Goal: Check status: Check status

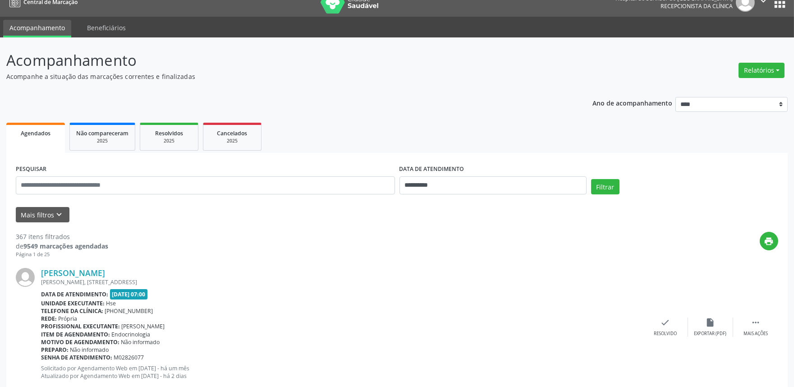
scroll to position [50, 0]
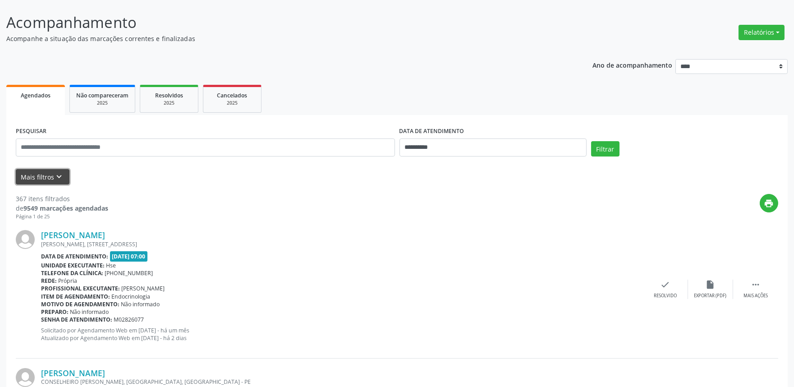
click at [63, 176] on icon "keyboard_arrow_down" at bounding box center [60, 177] width 10 height 10
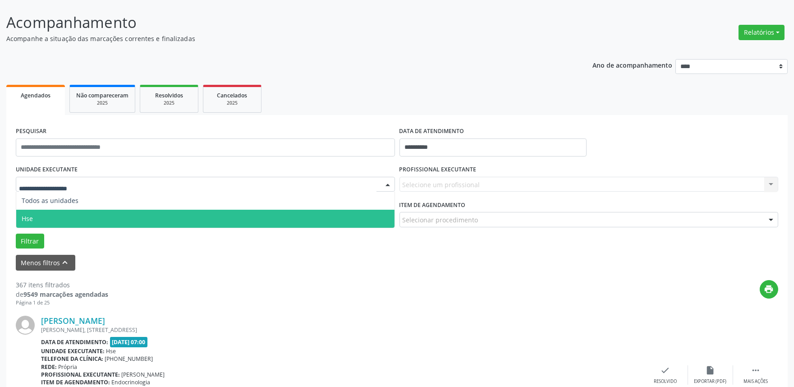
drag, startPoint x: 50, startPoint y: 218, endPoint x: 63, endPoint y: 217, distance: 13.2
click at [52, 218] on span "Hse" at bounding box center [205, 219] width 378 height 18
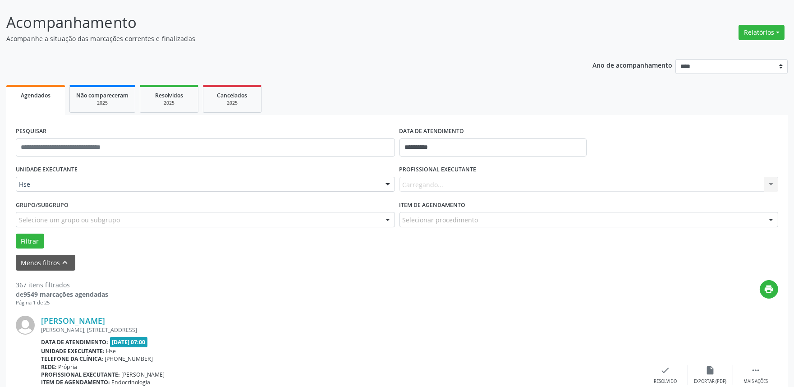
click at [418, 179] on div "Carregando... Nenhum resultado encontrado para: " " Não há nenhuma opção para s…" at bounding box center [589, 184] width 379 height 15
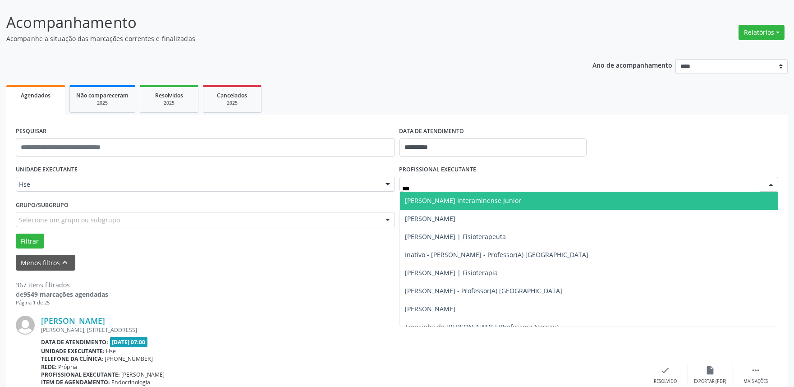
type input "****"
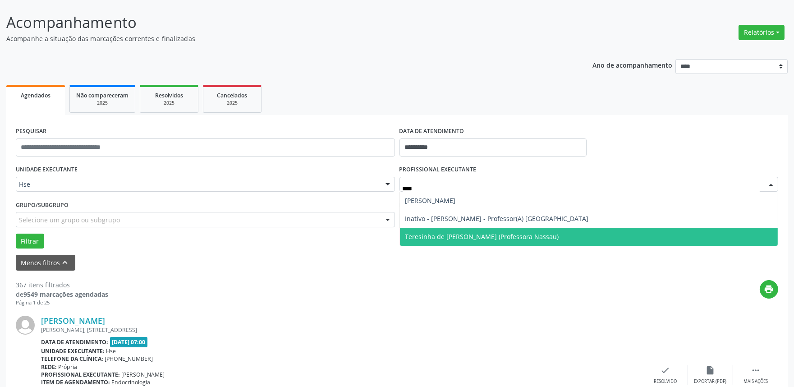
click at [512, 238] on span "Teresinha de [PERSON_NAME] (Professora Nassau)" at bounding box center [483, 236] width 154 height 9
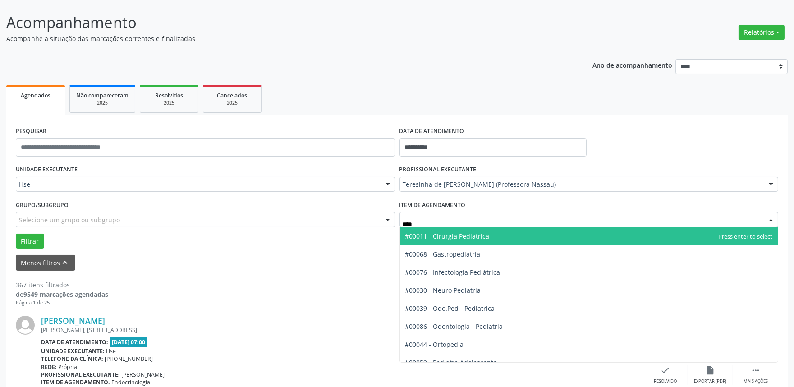
type input "*****"
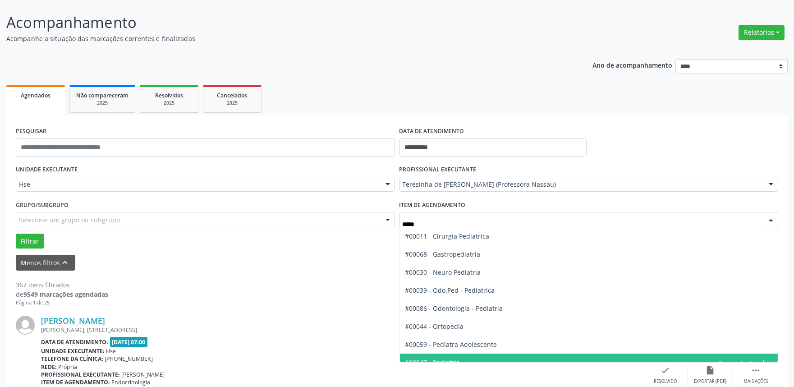
click at [444, 362] on div "#00011 - Cirurgia Pediatrica #00068 - Gastropediatria #00030 - Neuro Pediatria …" at bounding box center [589, 294] width 379 height 135
click at [447, 358] on span "#00047 - Pediatria" at bounding box center [433, 362] width 55 height 9
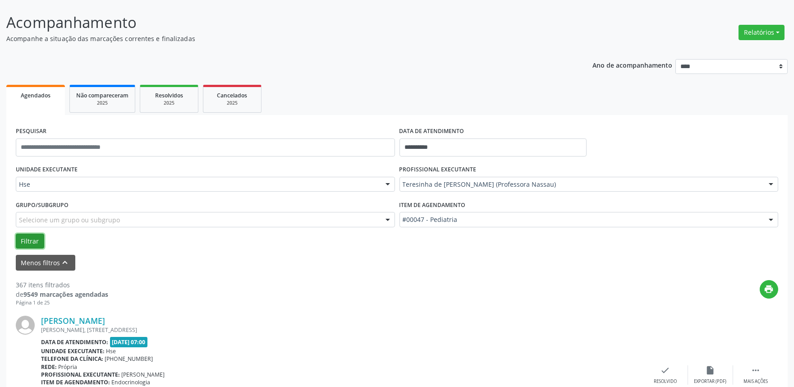
click at [30, 236] on button "Filtrar" at bounding box center [30, 241] width 28 height 15
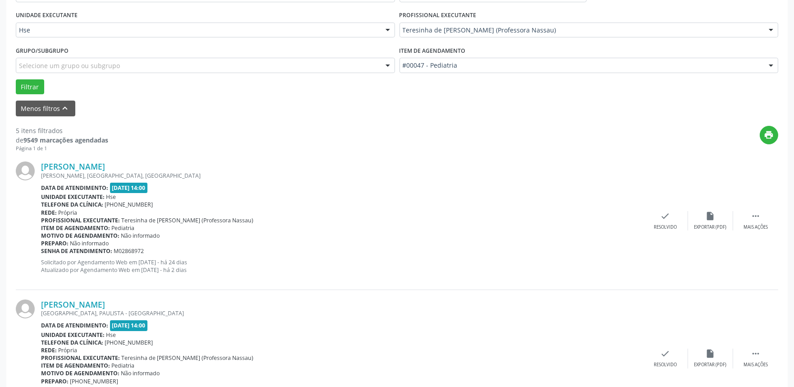
scroll to position [250, 0]
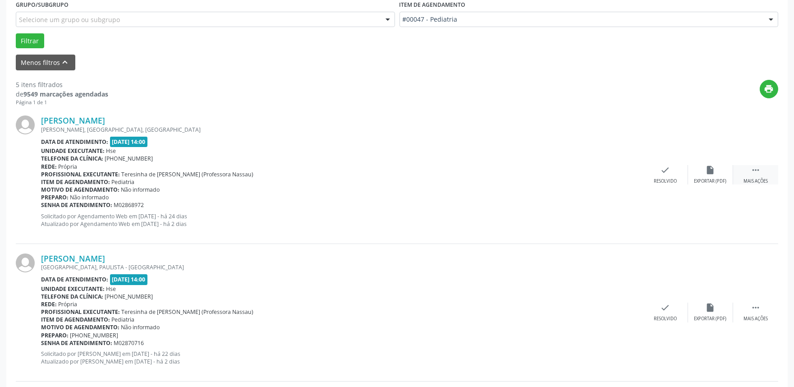
click at [754, 168] on icon "" at bounding box center [756, 170] width 10 height 10
click at [710, 171] on icon "alarm_off" at bounding box center [711, 170] width 10 height 10
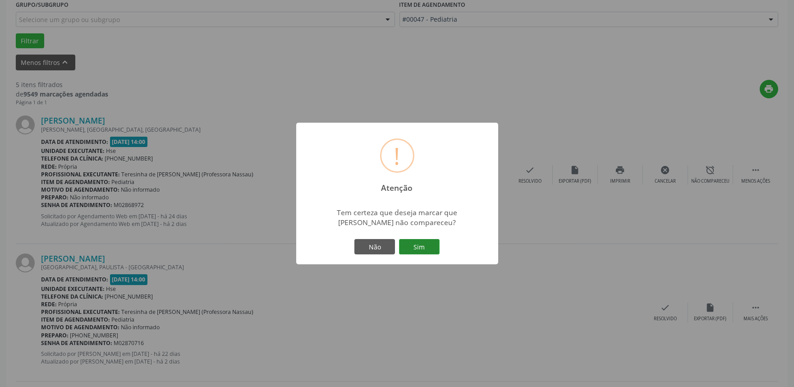
click at [414, 240] on button "Sim" at bounding box center [419, 246] width 41 height 15
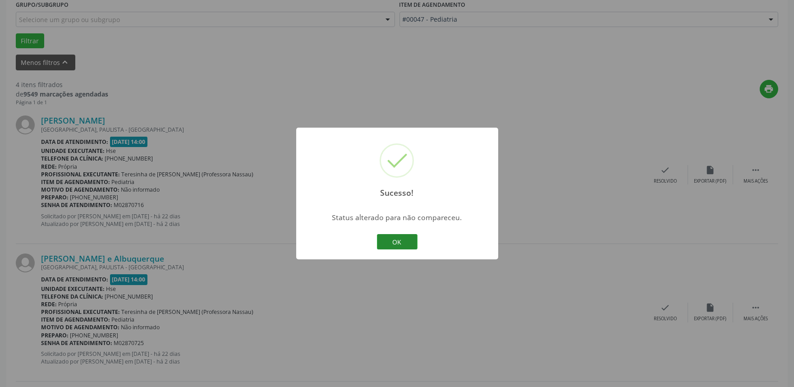
click at [394, 241] on button "OK" at bounding box center [397, 241] width 41 height 15
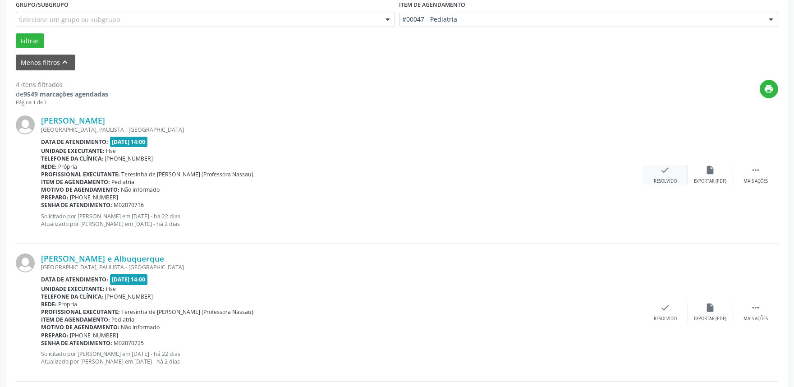
click at [658, 172] on div "check Resolvido" at bounding box center [665, 174] width 45 height 19
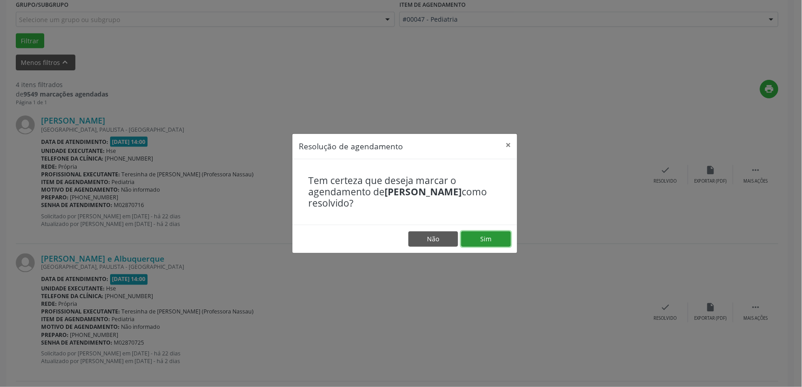
click at [497, 240] on button "Sim" at bounding box center [486, 238] width 50 height 15
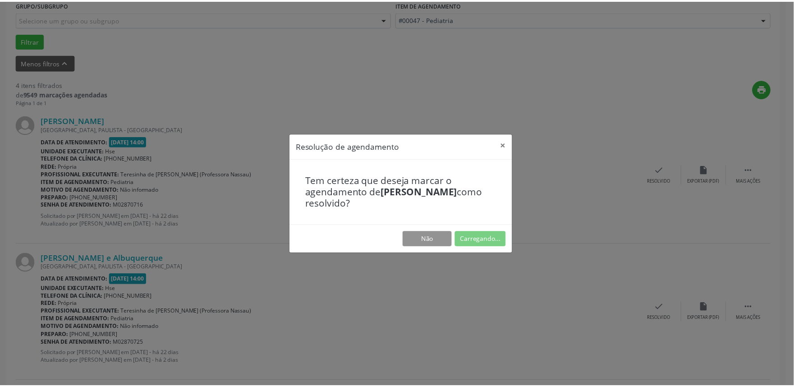
scroll to position [0, 0]
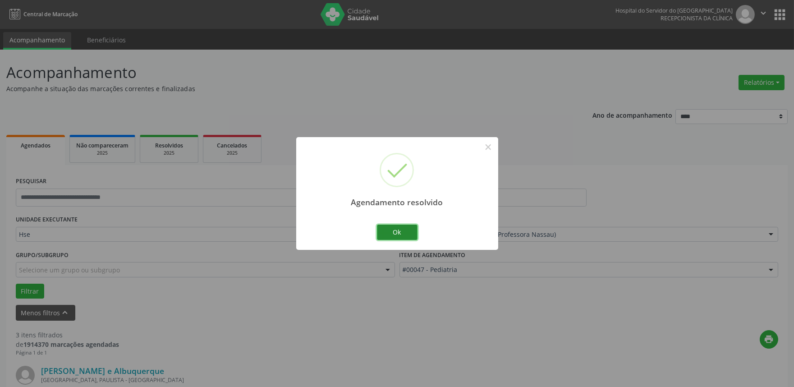
click at [395, 240] on button "Ok" at bounding box center [397, 232] width 41 height 15
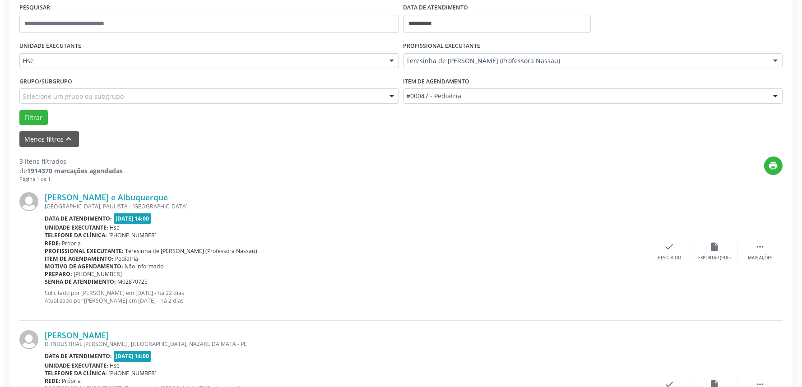
scroll to position [200, 0]
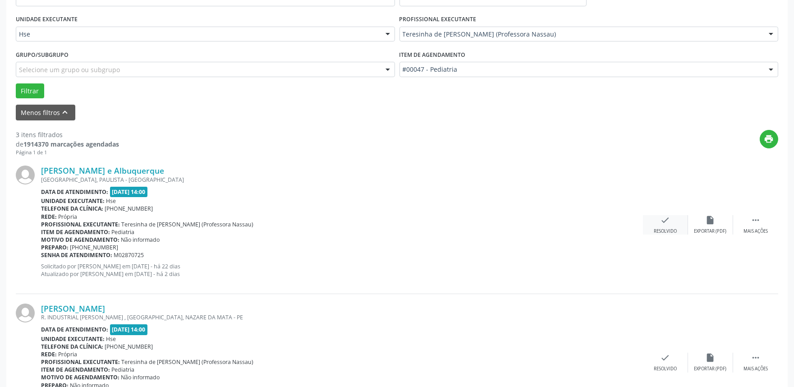
click at [657, 228] on div "Resolvido" at bounding box center [665, 231] width 23 height 6
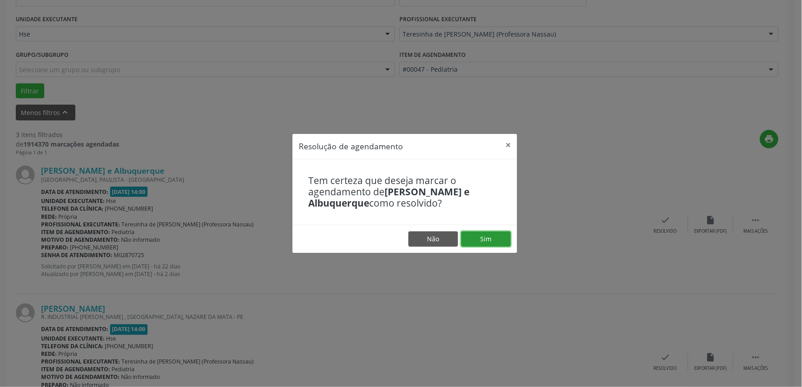
click at [494, 238] on button "Sim" at bounding box center [486, 238] width 50 height 15
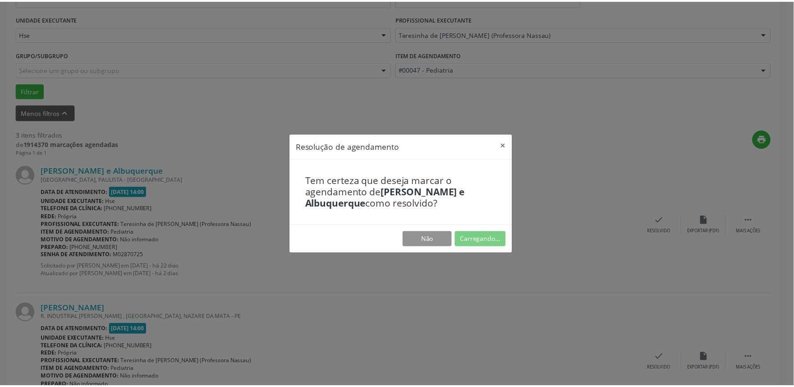
scroll to position [0, 0]
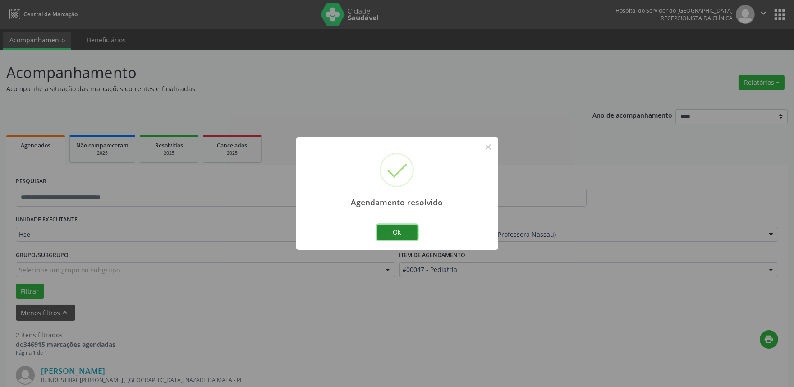
click at [397, 235] on button "Ok" at bounding box center [397, 232] width 41 height 15
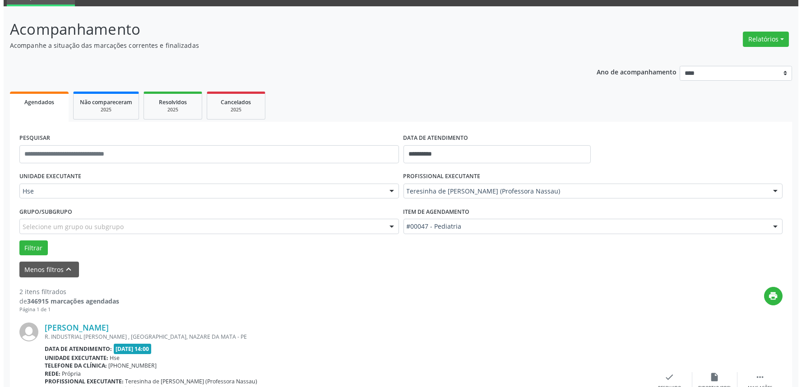
scroll to position [150, 0]
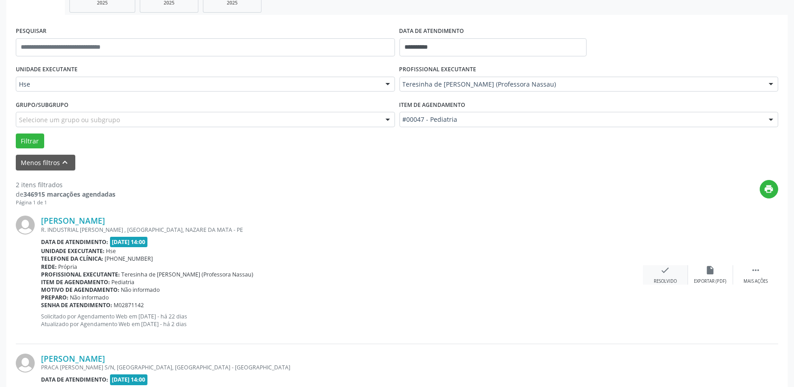
click at [669, 270] on icon "check" at bounding box center [666, 270] width 10 height 10
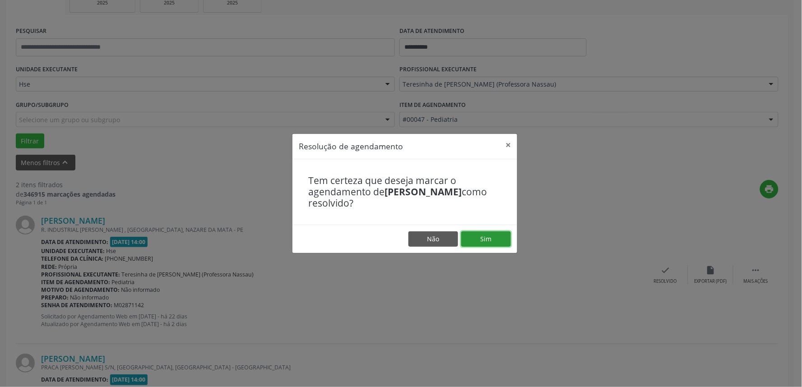
click at [489, 237] on button "Sim" at bounding box center [486, 238] width 50 height 15
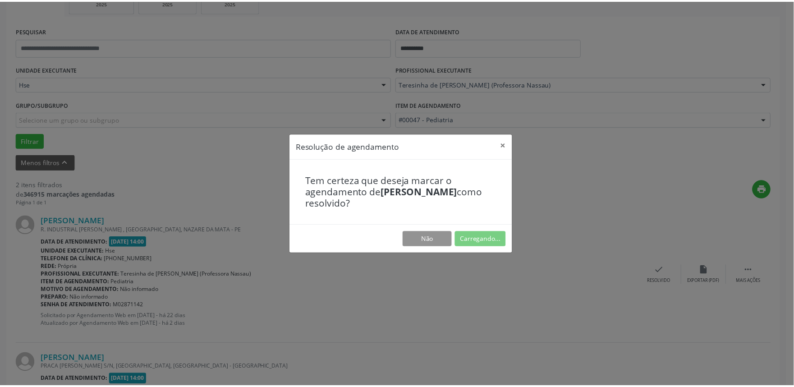
scroll to position [0, 0]
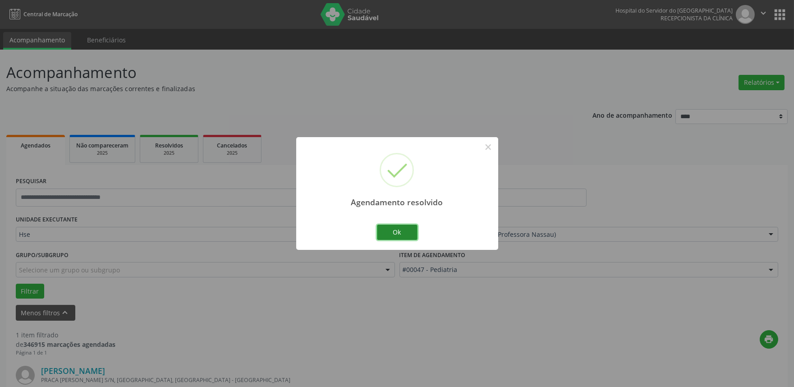
click at [406, 231] on button "Ok" at bounding box center [397, 232] width 41 height 15
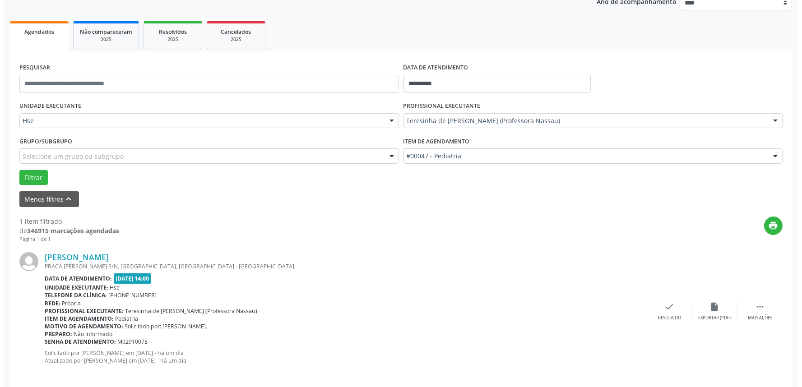
scroll to position [122, 0]
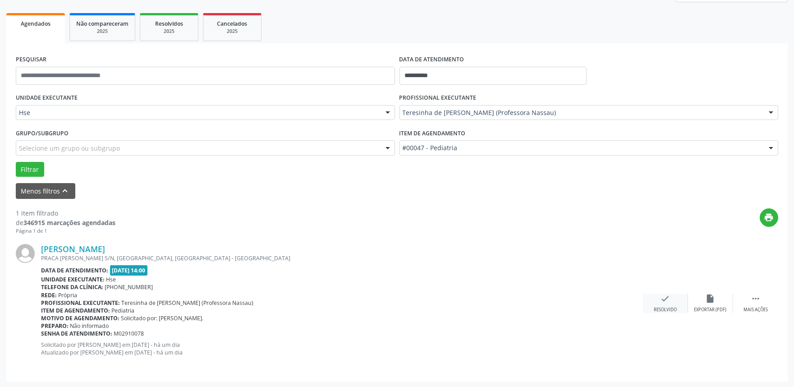
click at [664, 301] on icon "check" at bounding box center [666, 299] width 10 height 10
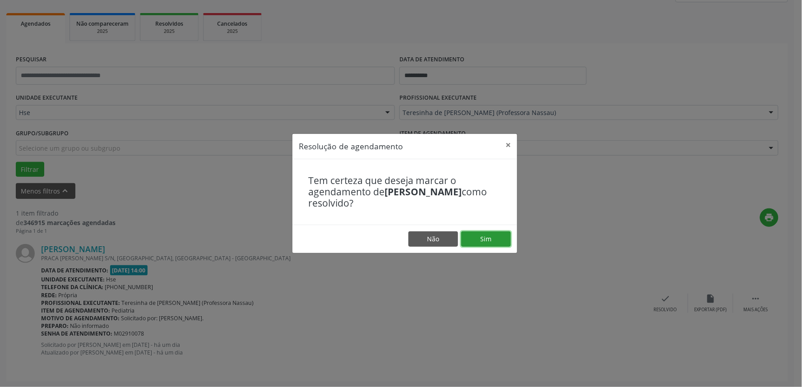
click at [483, 239] on button "Sim" at bounding box center [486, 238] width 50 height 15
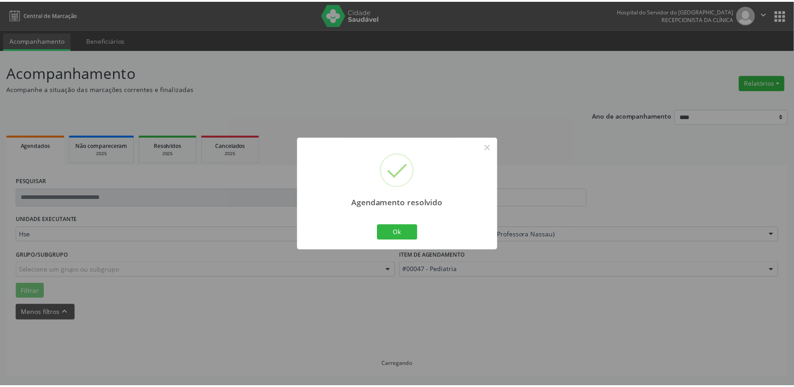
scroll to position [0, 0]
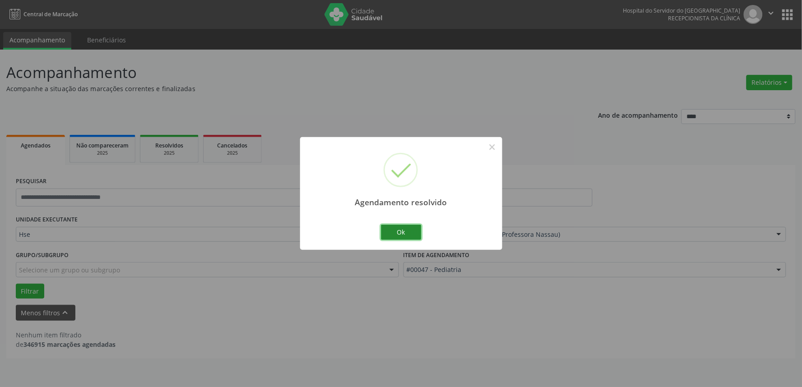
click at [403, 233] on button "Ok" at bounding box center [401, 232] width 41 height 15
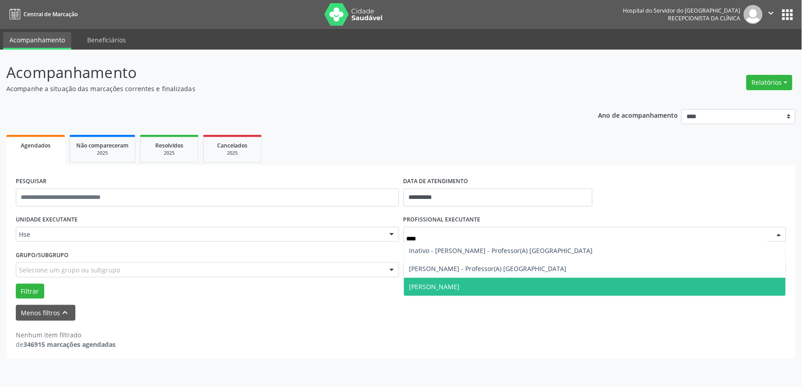
type input "*****"
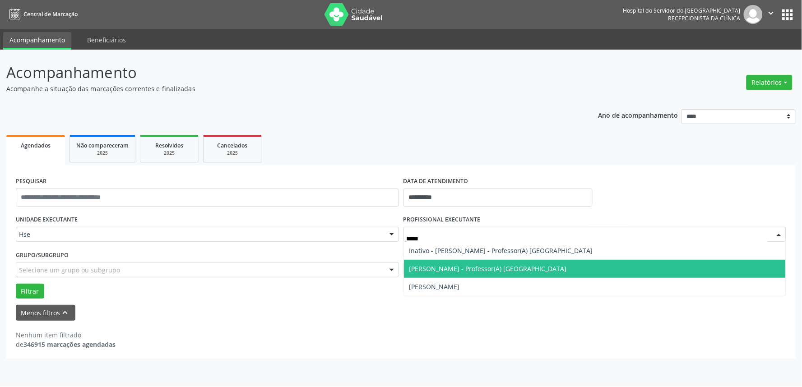
click at [445, 272] on span "[PERSON_NAME] - Professor(A) [GEOGRAPHIC_DATA]" at bounding box center [487, 268] width 157 height 9
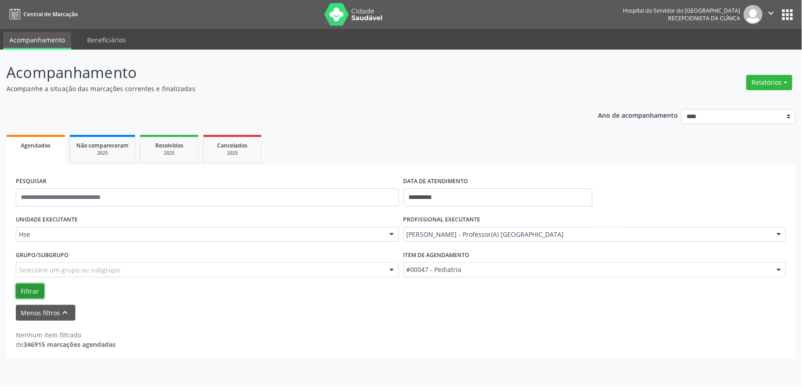
click at [34, 287] on button "Filtrar" at bounding box center [30, 291] width 28 height 15
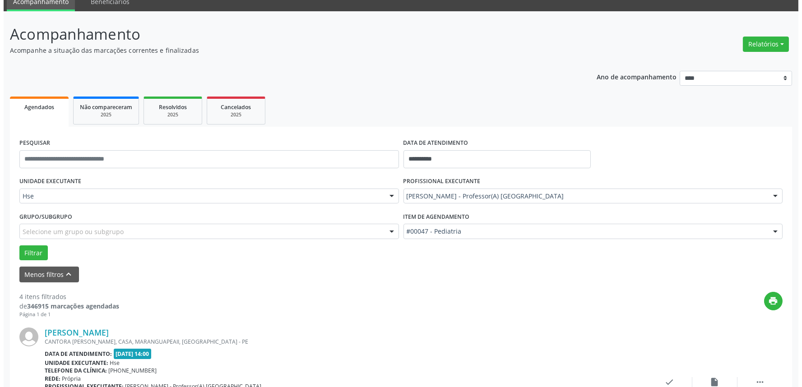
scroll to position [200, 0]
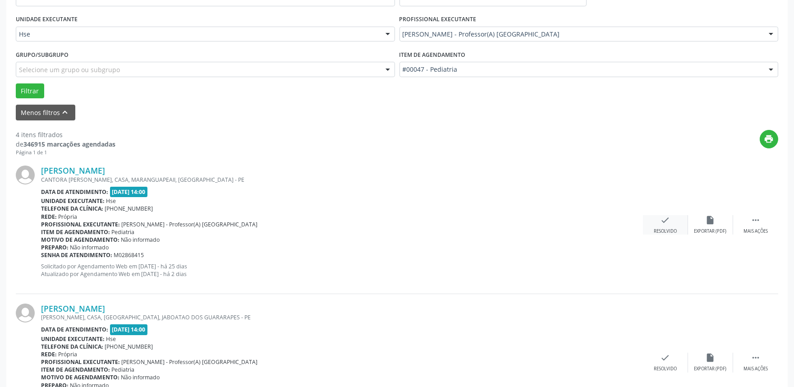
click at [664, 227] on div "check Resolvido" at bounding box center [665, 224] width 45 height 19
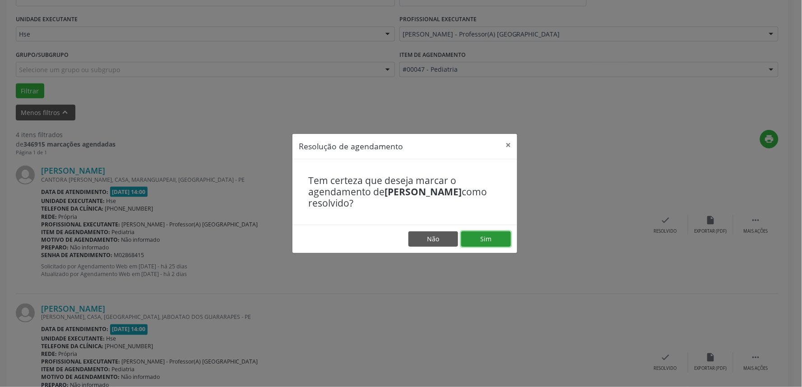
drag, startPoint x: 487, startPoint y: 231, endPoint x: 489, endPoint y: 238, distance: 6.9
click at [487, 235] on button "Sim" at bounding box center [486, 238] width 50 height 15
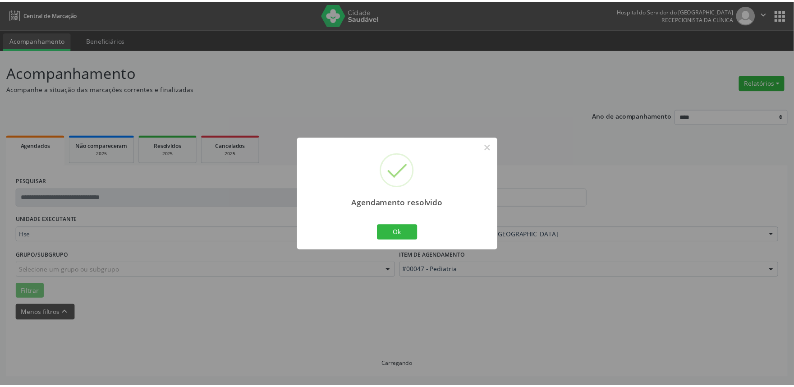
scroll to position [0, 0]
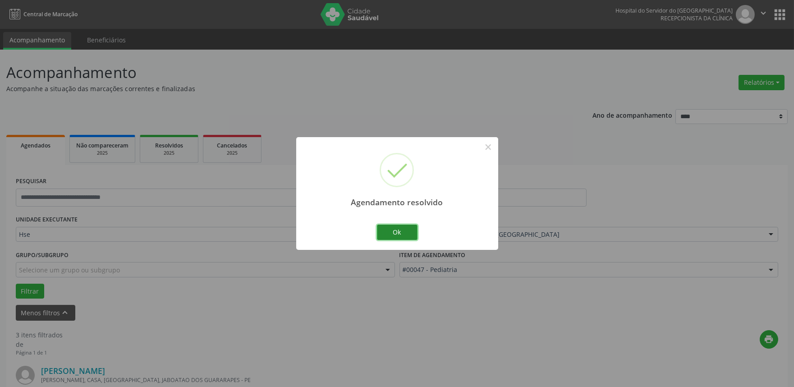
click at [401, 233] on button "Ok" at bounding box center [397, 232] width 41 height 15
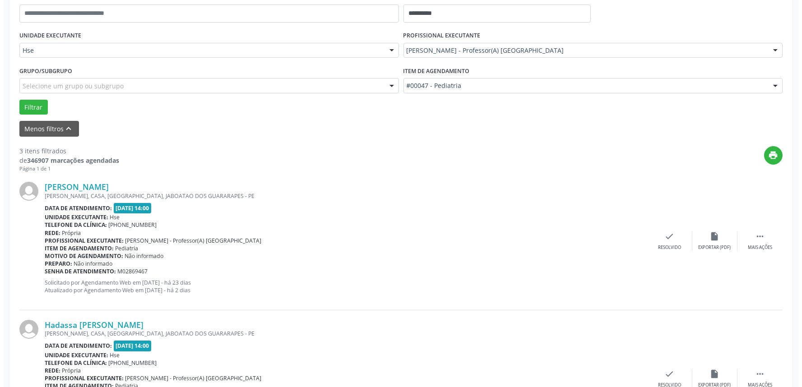
scroll to position [200, 0]
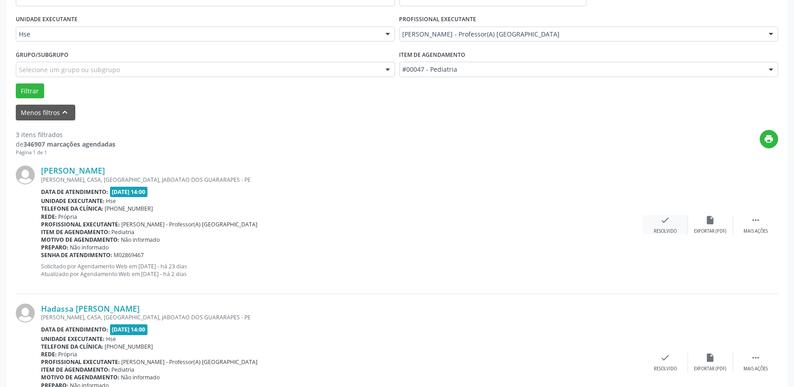
click at [664, 223] on icon "check" at bounding box center [666, 220] width 10 height 10
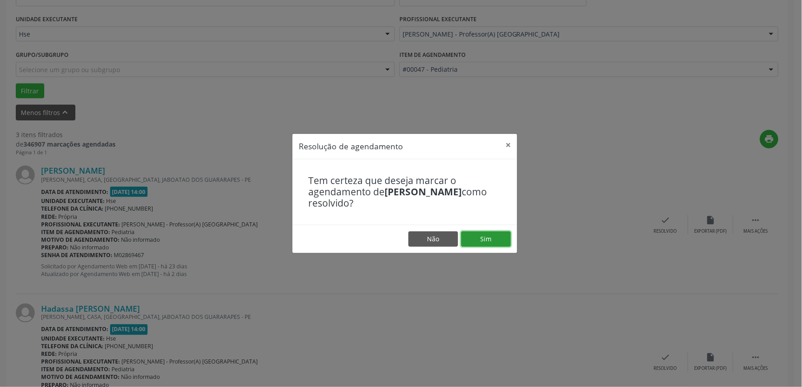
click at [494, 240] on button "Sim" at bounding box center [486, 238] width 50 height 15
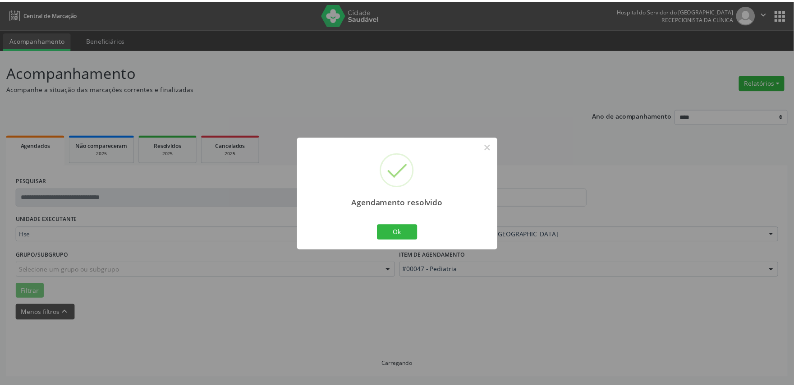
scroll to position [0, 0]
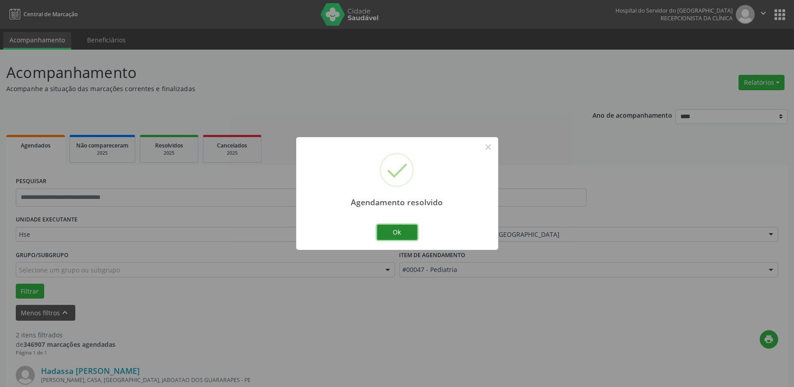
click at [390, 229] on button "Ok" at bounding box center [397, 232] width 41 height 15
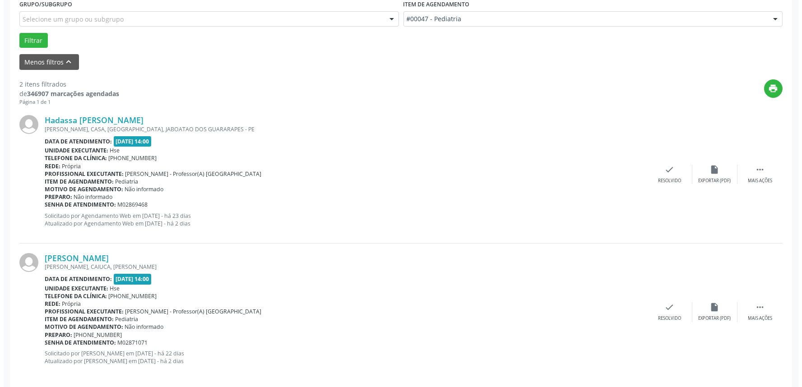
scroll to position [259, 0]
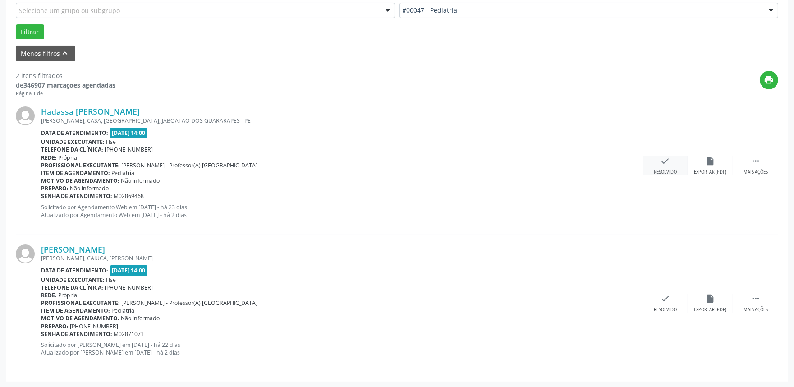
click at [659, 165] on div "check Resolvido" at bounding box center [665, 165] width 45 height 19
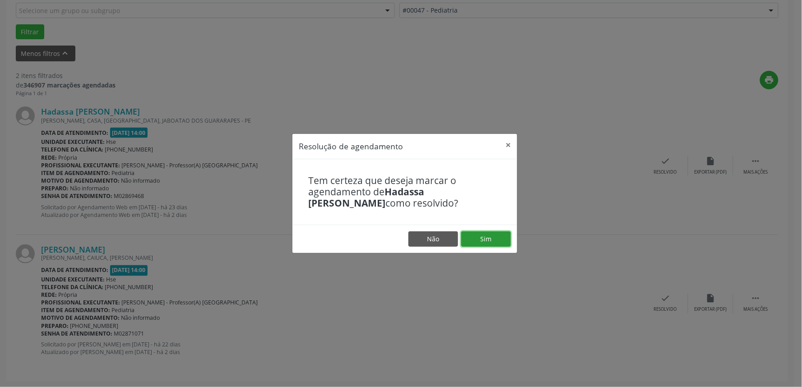
click at [484, 241] on button "Sim" at bounding box center [486, 238] width 50 height 15
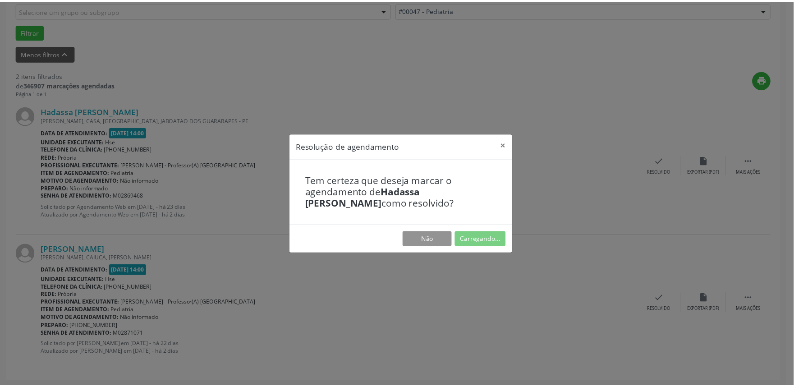
scroll to position [0, 0]
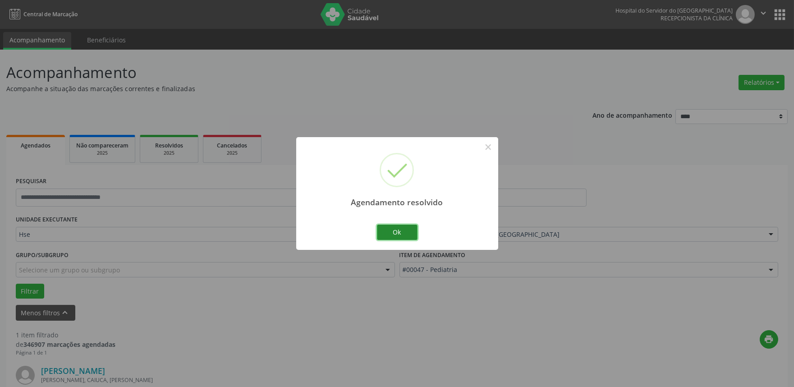
click at [396, 236] on button "Ok" at bounding box center [397, 232] width 41 height 15
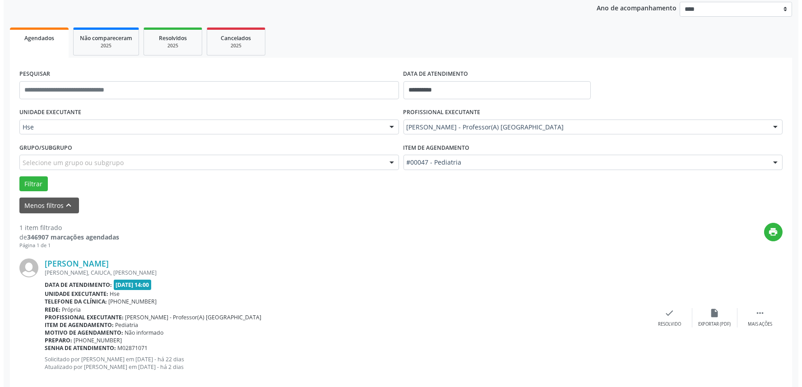
scroll to position [122, 0]
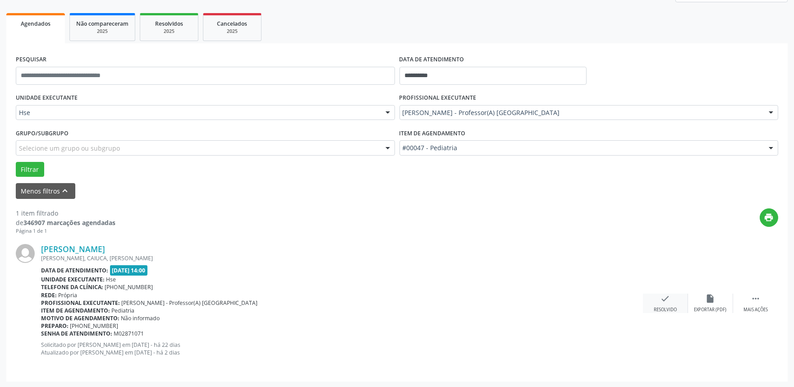
click at [659, 295] on div "check Resolvido" at bounding box center [665, 303] width 45 height 19
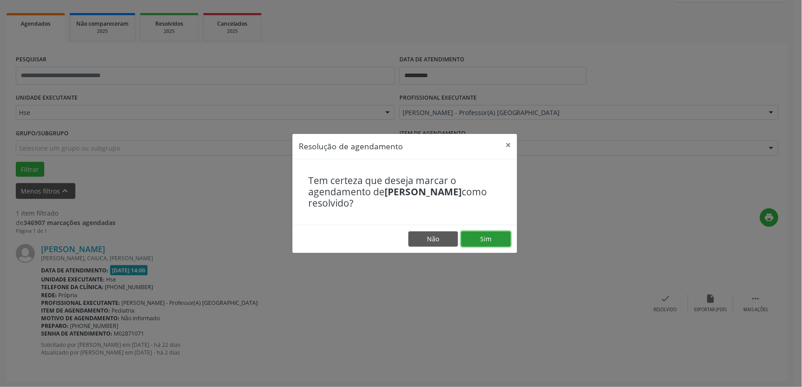
click at [493, 239] on button "Sim" at bounding box center [486, 238] width 50 height 15
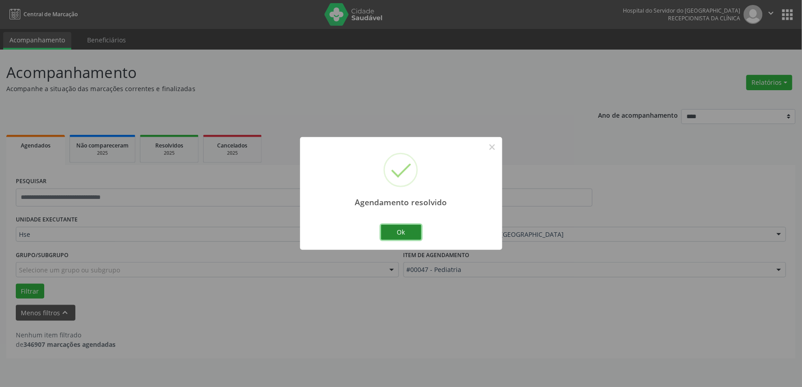
click at [394, 231] on button "Ok" at bounding box center [401, 232] width 41 height 15
